Goal: Task Accomplishment & Management: Use online tool/utility

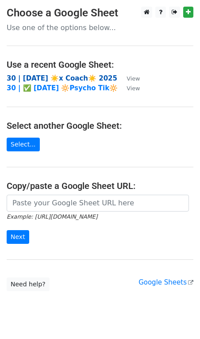
click at [48, 74] on strong "30 | [DATE] ☀️x Coach☀️ 2025" at bounding box center [62, 78] width 111 height 8
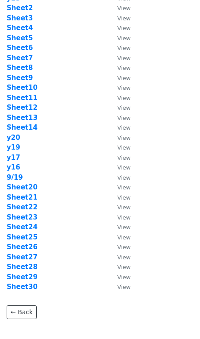
scroll to position [67, 0]
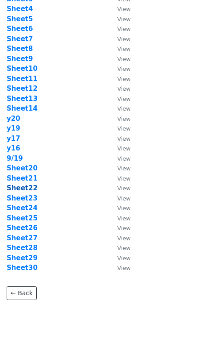
click at [25, 188] on strong "Sheet22" at bounding box center [22, 188] width 31 height 8
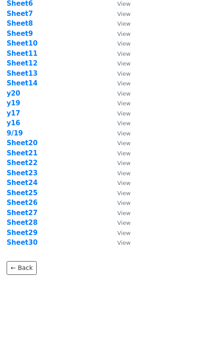
scroll to position [93, 0]
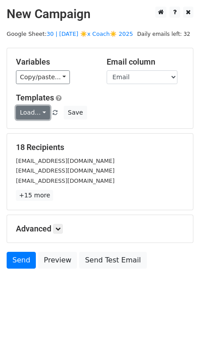
click at [30, 112] on link "Load..." at bounding box center [33, 113] width 34 height 14
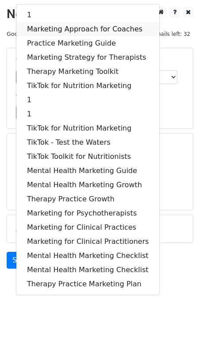
click at [62, 26] on link "Marketing Approach for Coaches" at bounding box center [87, 29] width 143 height 14
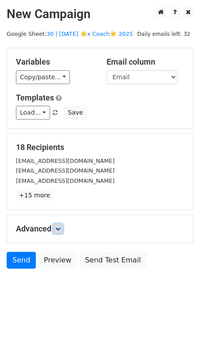
click at [61, 228] on icon at bounding box center [57, 228] width 5 height 5
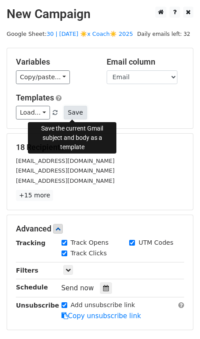
click at [72, 118] on button "Save" at bounding box center [75, 113] width 23 height 14
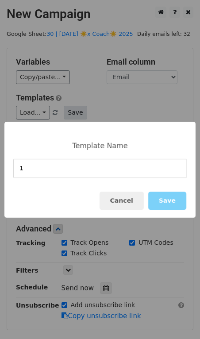
type input "1"
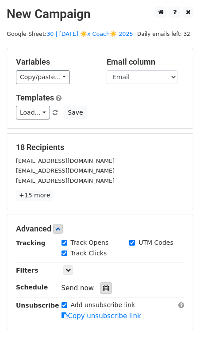
click at [105, 284] on div at bounding box center [106, 289] width 12 height 12
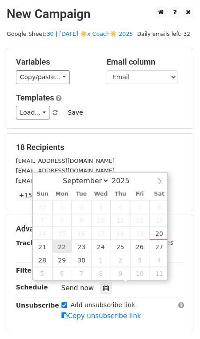
type input "2025-09-22 12:00"
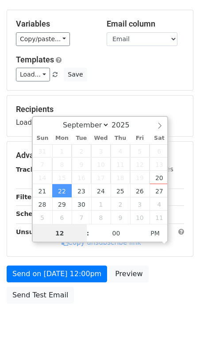
scroll to position [72, 0]
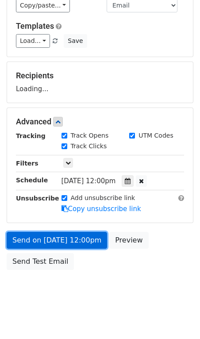
click at [59, 243] on link "Send on Sep 22 at 12:00pm" at bounding box center [57, 240] width 101 height 17
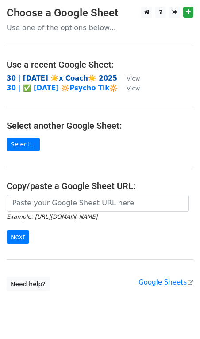
click at [67, 78] on strong "30 | [DATE] ☀️x Coach☀️ 2025" at bounding box center [62, 78] width 111 height 8
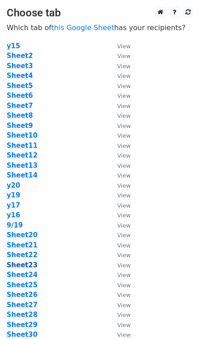
click at [31, 266] on strong "Sheet23" at bounding box center [22, 265] width 31 height 8
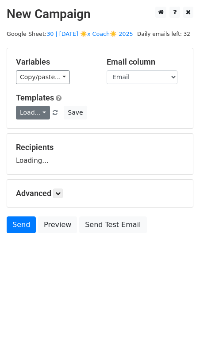
click at [36, 111] on link "Load..." at bounding box center [33, 113] width 34 height 14
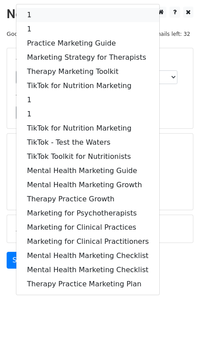
click at [61, 17] on link "1" at bounding box center [87, 15] width 143 height 14
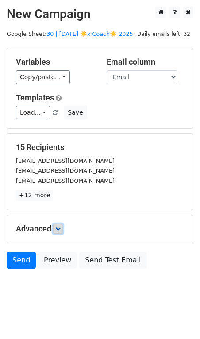
click at [61, 226] on icon at bounding box center [57, 228] width 5 height 5
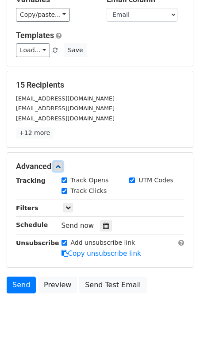
scroll to position [90, 0]
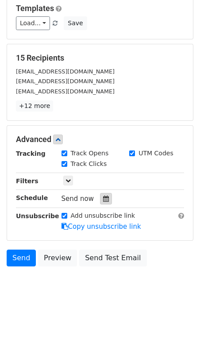
click at [103, 194] on div at bounding box center [106, 199] width 12 height 12
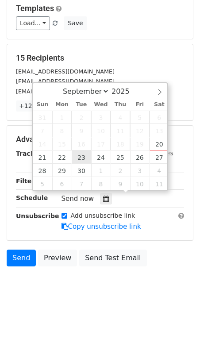
type input "2025-09-23 12:00"
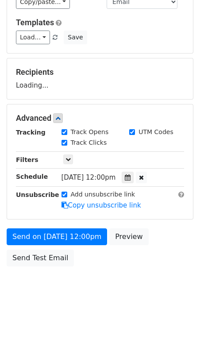
click at [73, 223] on form "Variables Copy/paste... {{Email}} Email column Email Templates Load... 1 1 Prac…" at bounding box center [100, 122] width 187 height 299
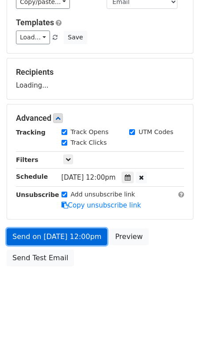
click at [65, 240] on link "Send on Sep 23 at 12:00pm" at bounding box center [57, 237] width 101 height 17
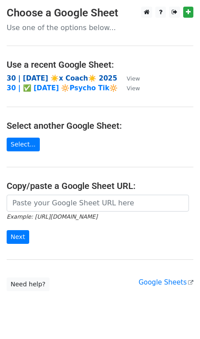
click at [51, 78] on strong "30 | [DATE] ☀️x Coach☀️ 2025" at bounding box center [62, 78] width 111 height 8
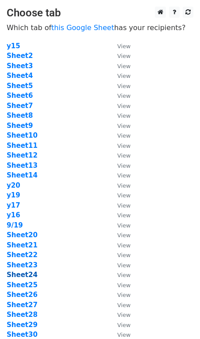
click at [33, 276] on strong "Sheet24" at bounding box center [22, 275] width 31 height 8
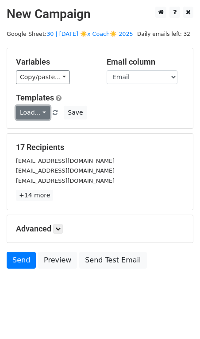
click at [31, 109] on link "Load..." at bounding box center [33, 113] width 34 height 14
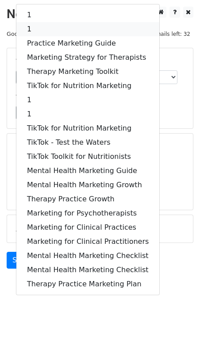
click at [64, 32] on link "1" at bounding box center [87, 29] width 143 height 14
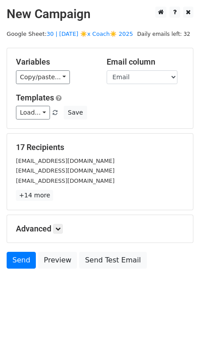
scroll to position [3, 0]
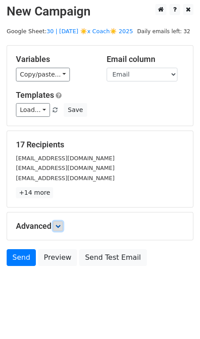
click at [59, 224] on icon at bounding box center [57, 226] width 5 height 5
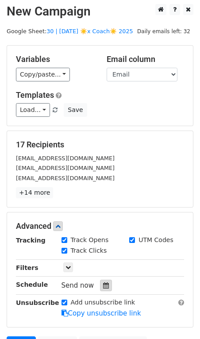
click at [103, 283] on icon at bounding box center [106, 286] width 6 height 6
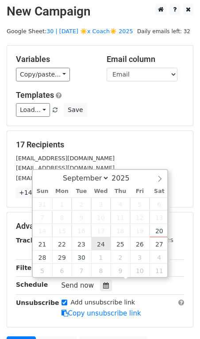
type input "[DATE] 12:00"
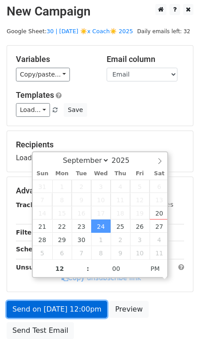
click at [80, 306] on link "Send on [DATE] 12:00pm" at bounding box center [57, 309] width 101 height 17
